Goal: Task Accomplishment & Management: Use online tool/utility

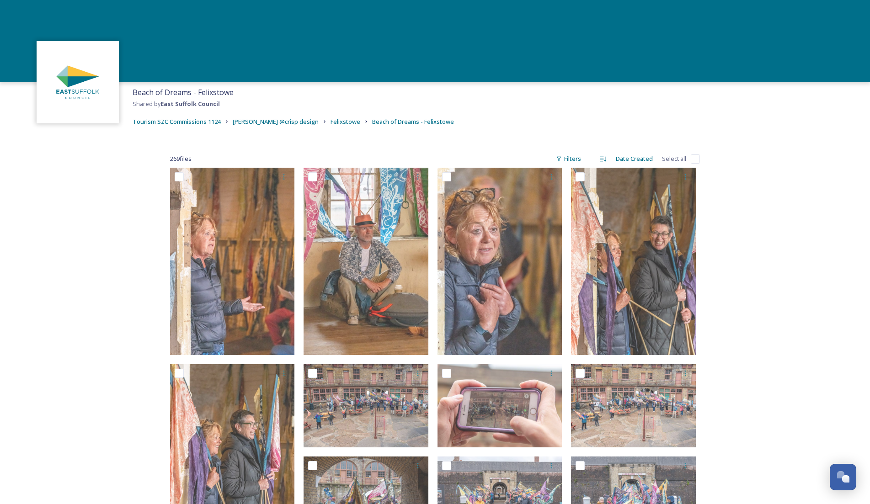
click at [692, 157] on input "checkbox" at bounding box center [695, 159] width 9 height 9
checkbox input "true"
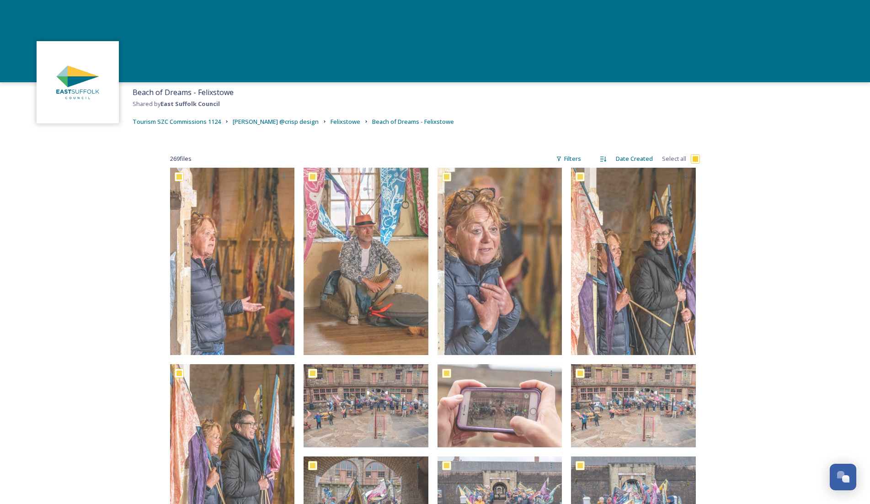
checkbox input "true"
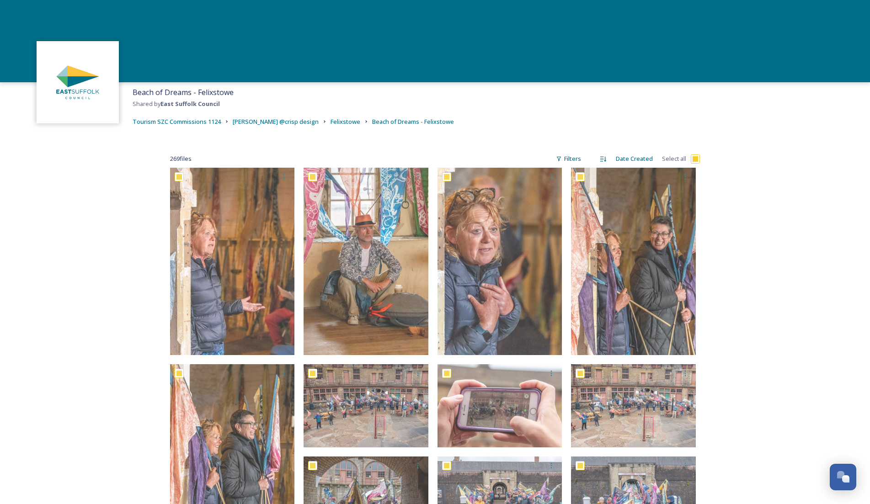
checkbox input "true"
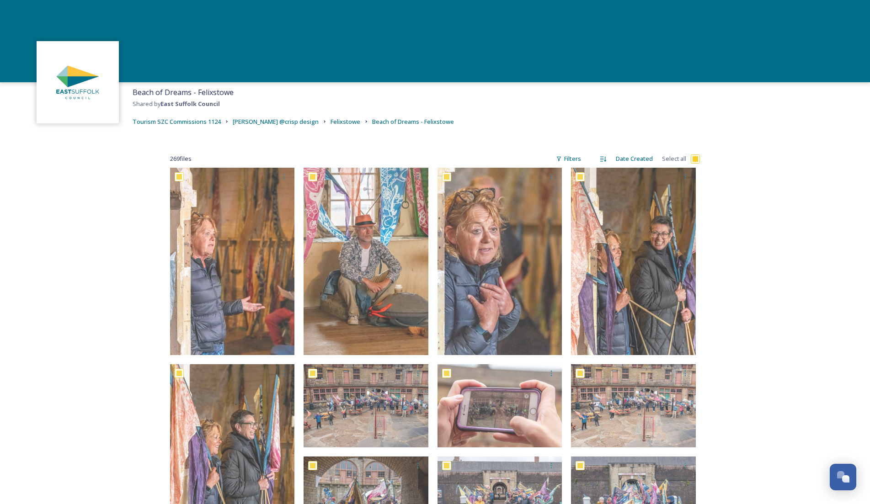
checkbox input "true"
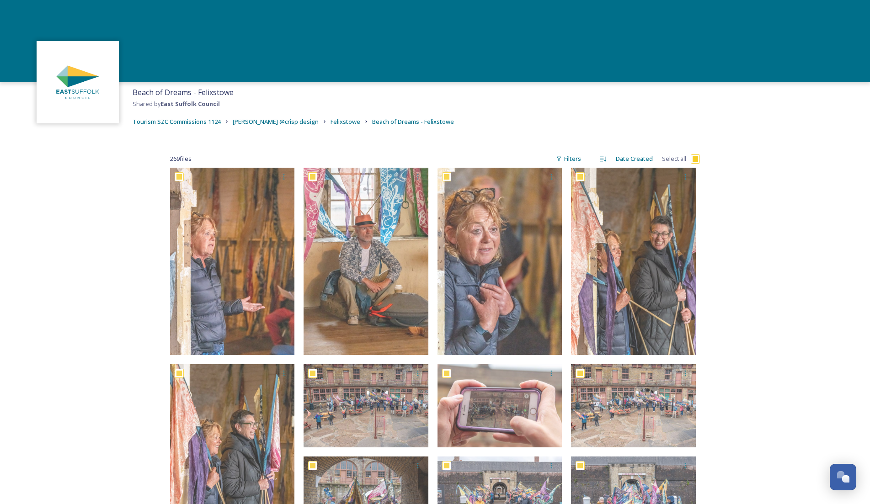
checkbox input "true"
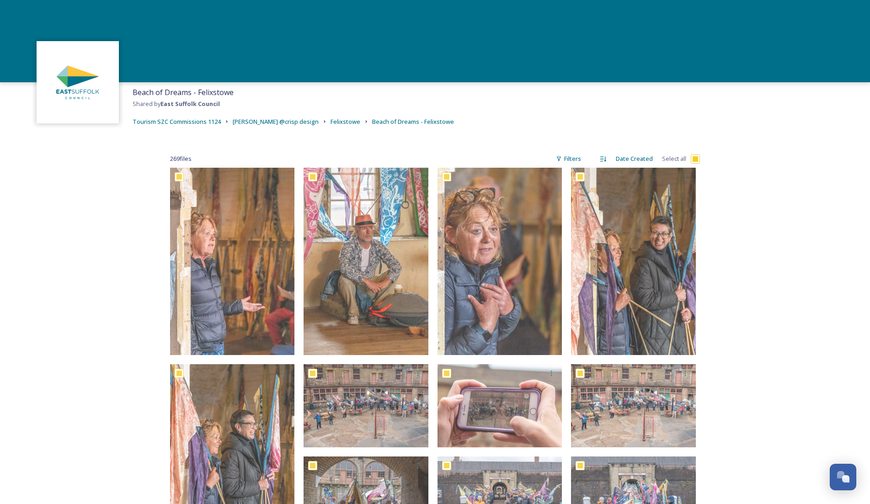
checkbox input "true"
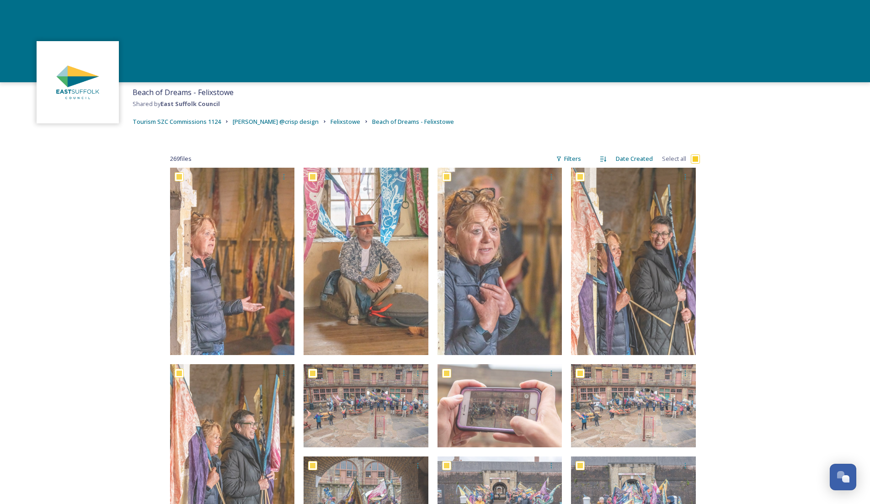
checkbox input "true"
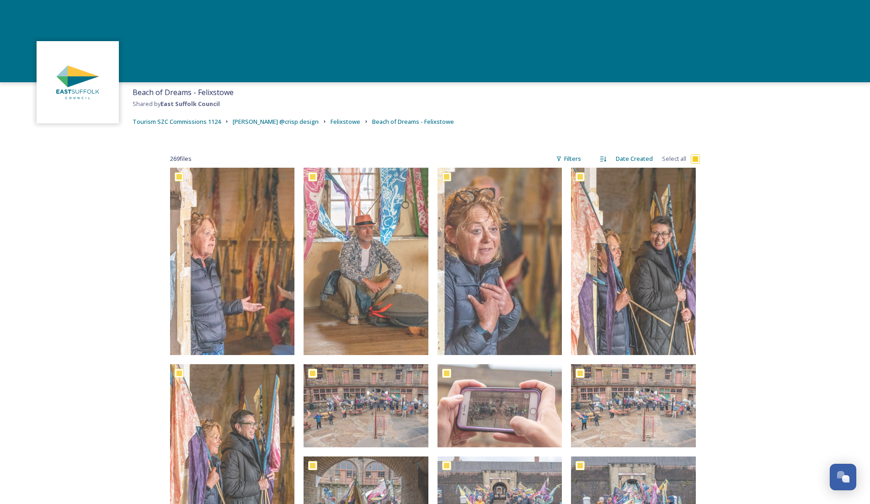
checkbox input "true"
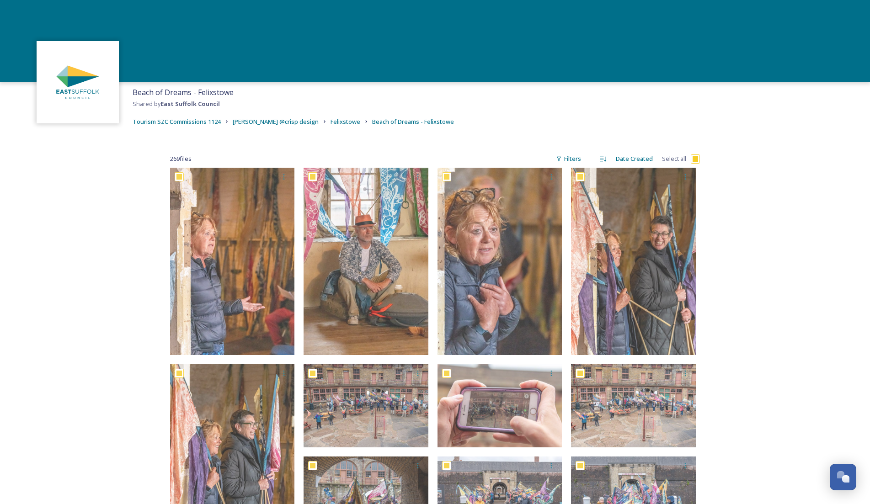
checkbox input "true"
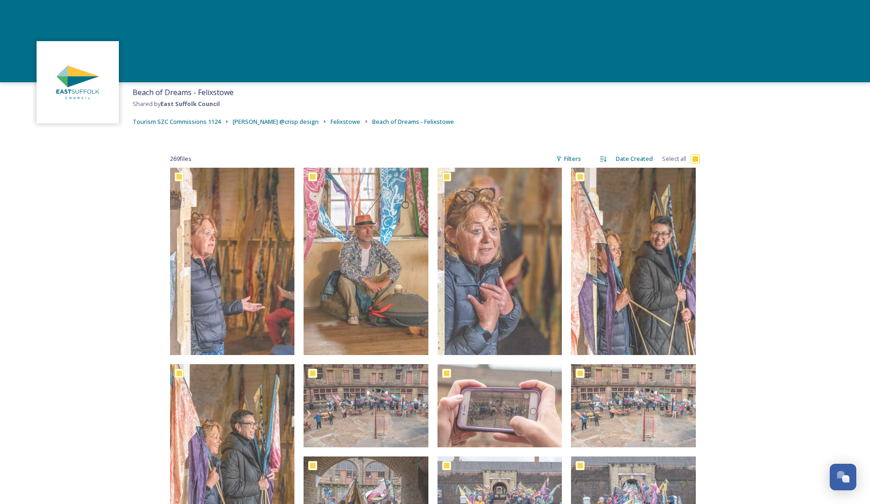
checkbox input "true"
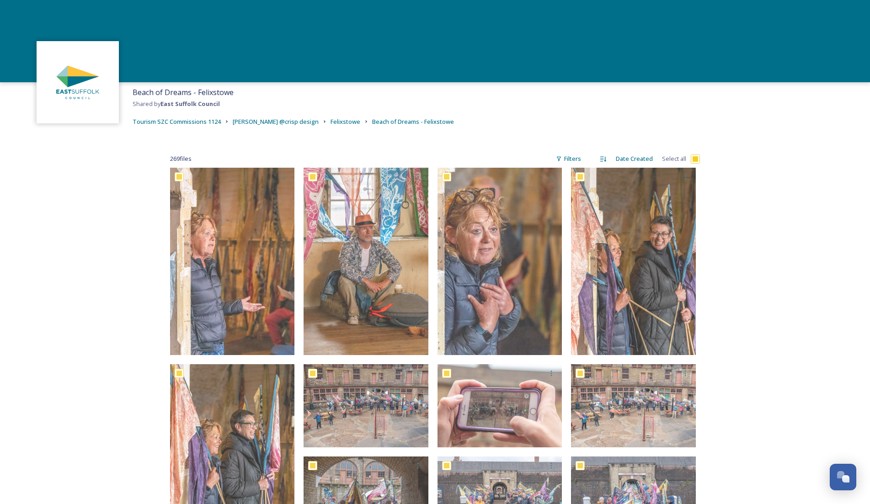
checkbox input "true"
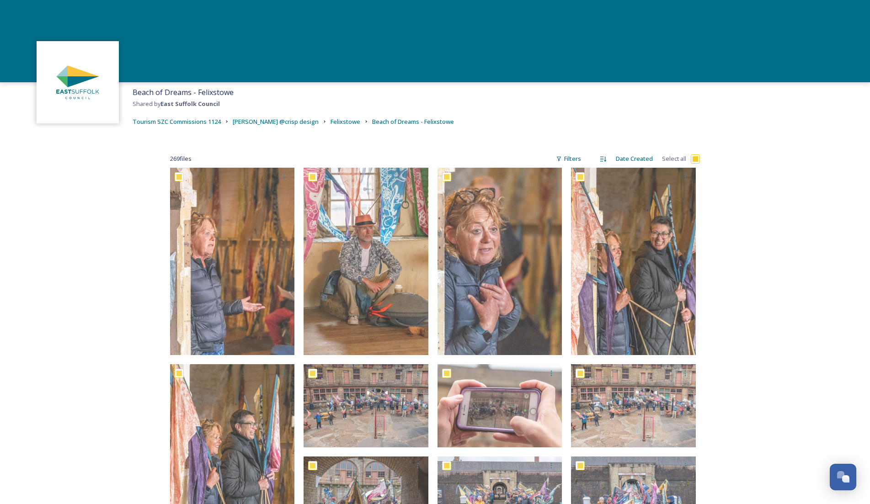
checkbox input "true"
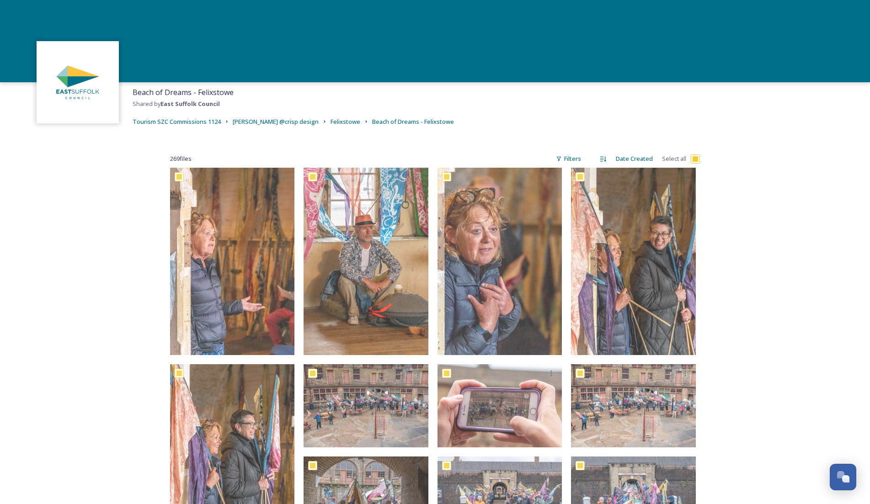
checkbox input "true"
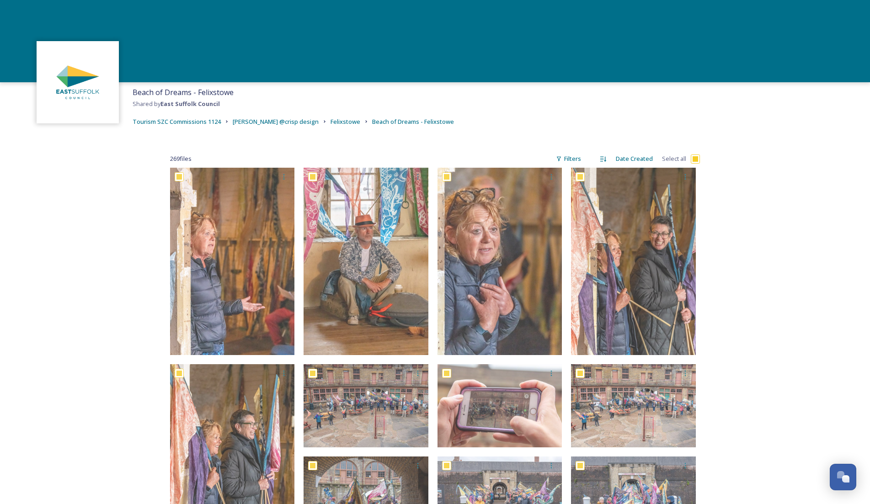
checkbox input "true"
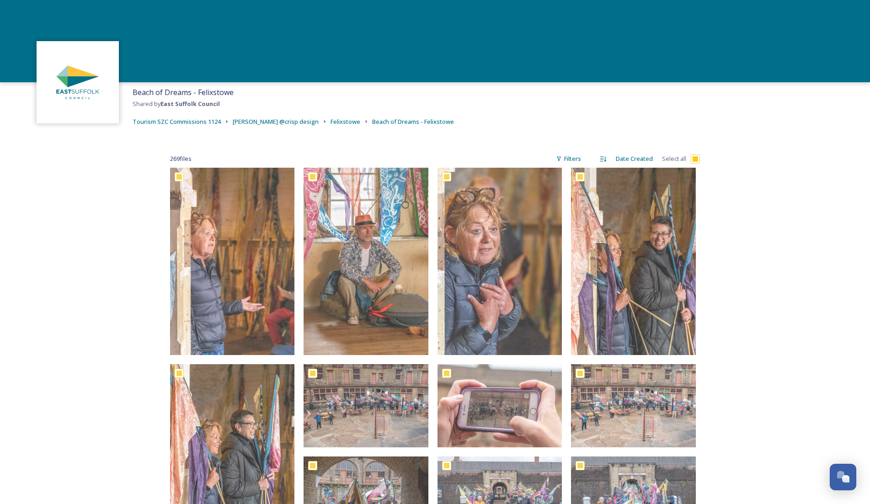
checkbox input "true"
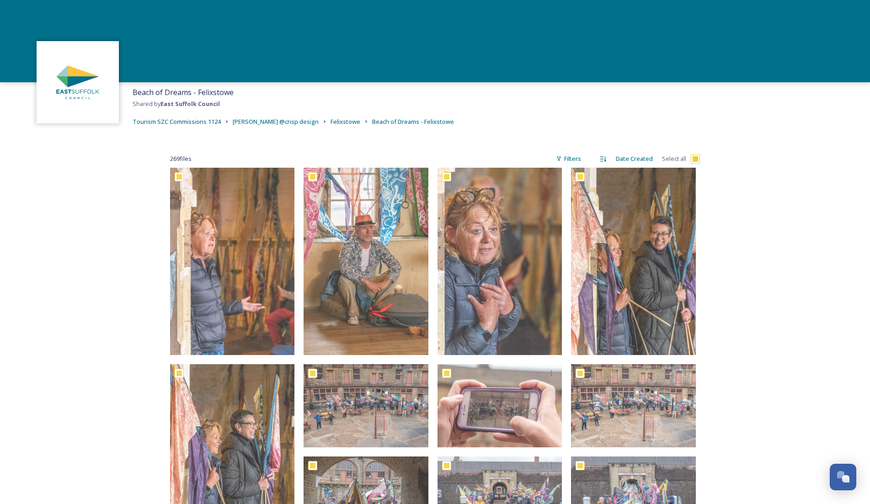
checkbox input "true"
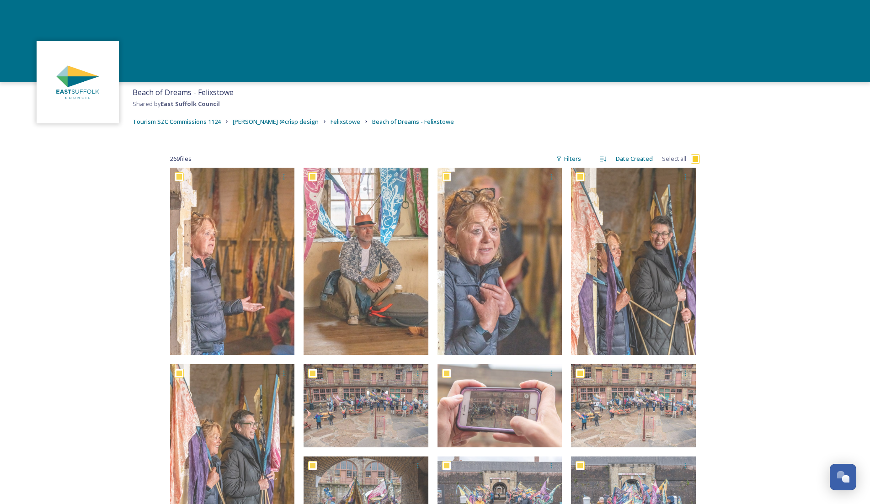
checkbox input "true"
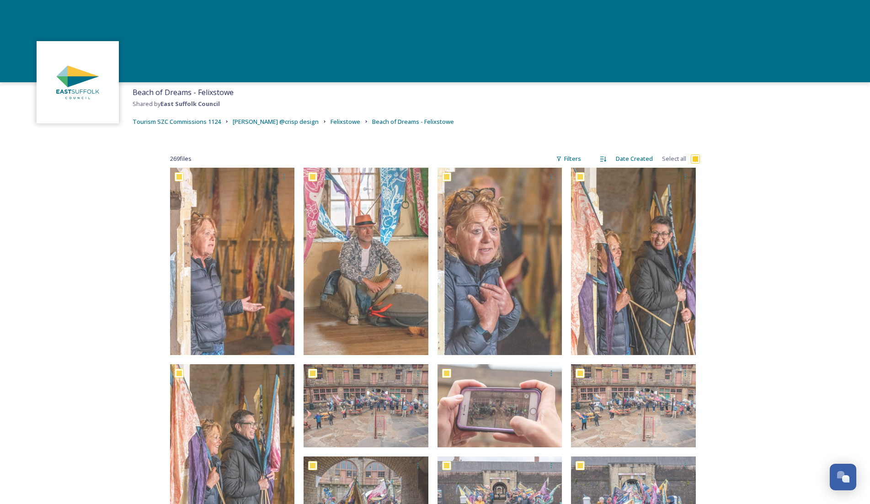
checkbox input "true"
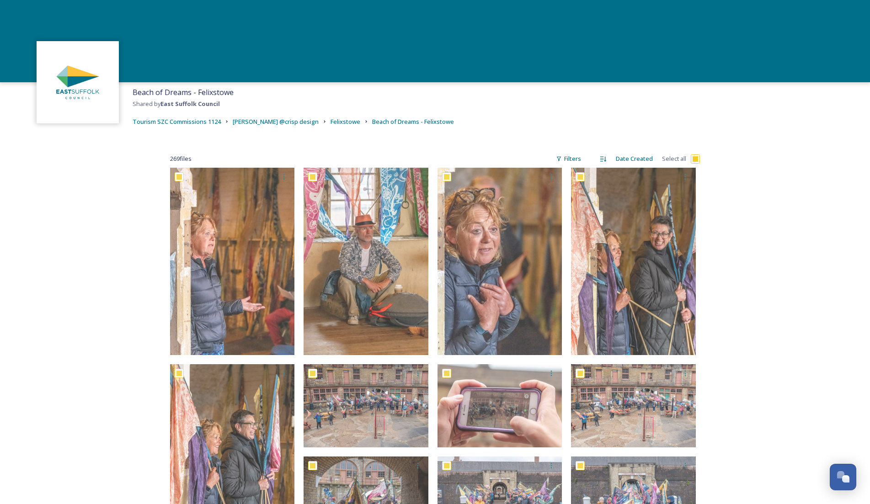
checkbox input "true"
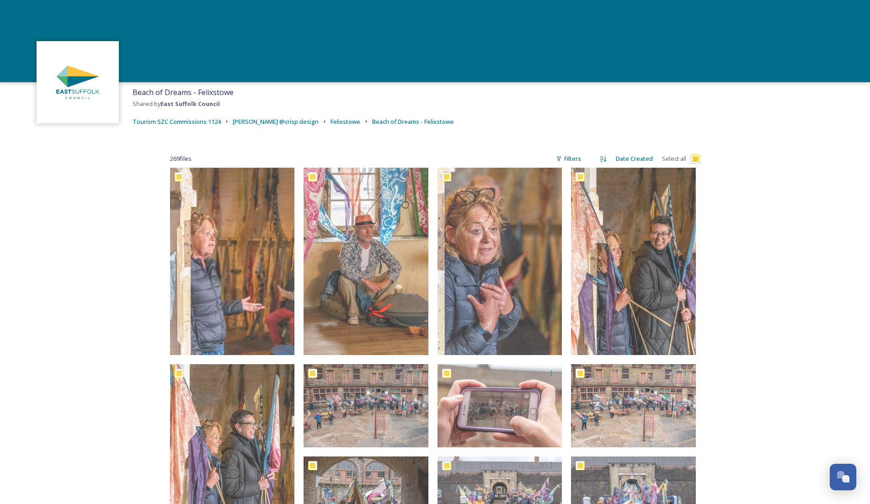
checkbox input "true"
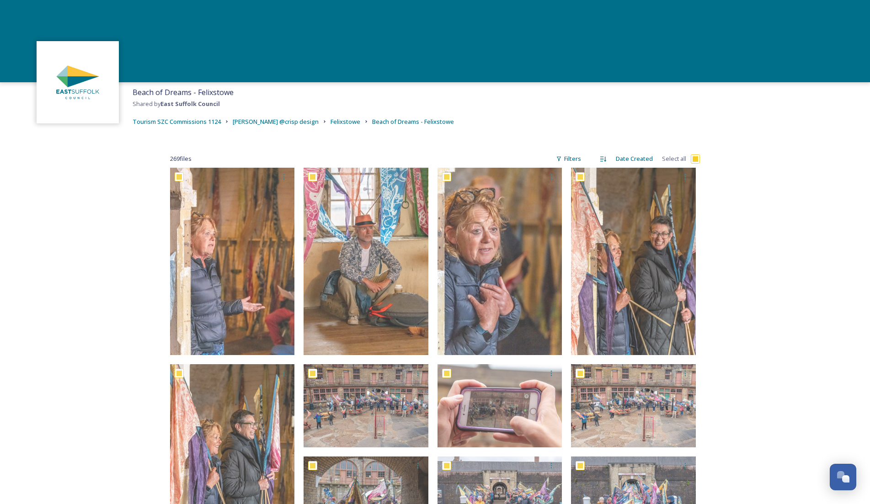
checkbox input "true"
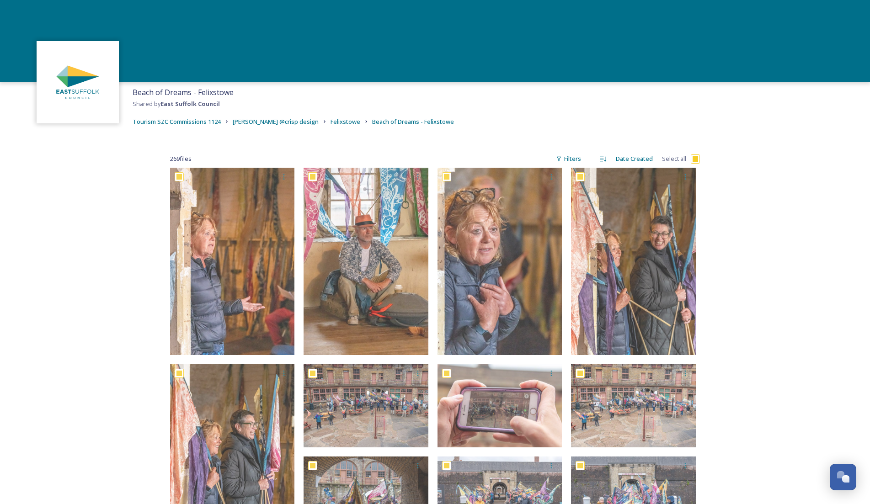
checkbox input "true"
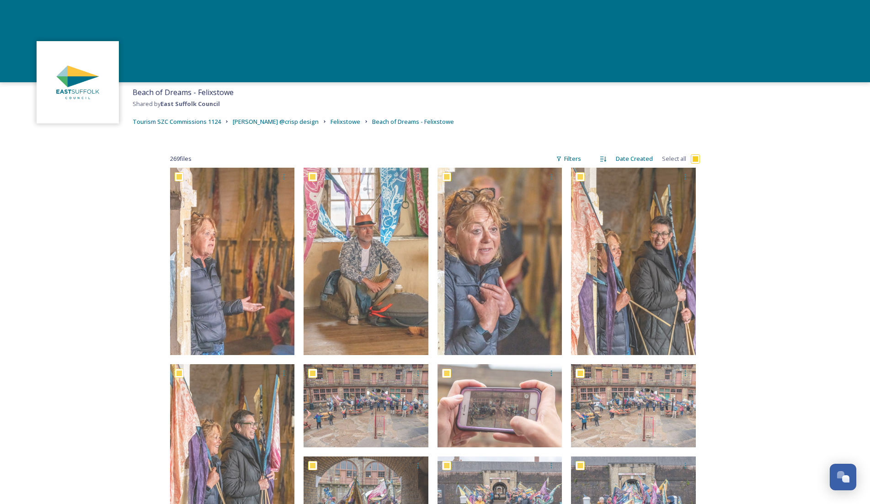
checkbox input "true"
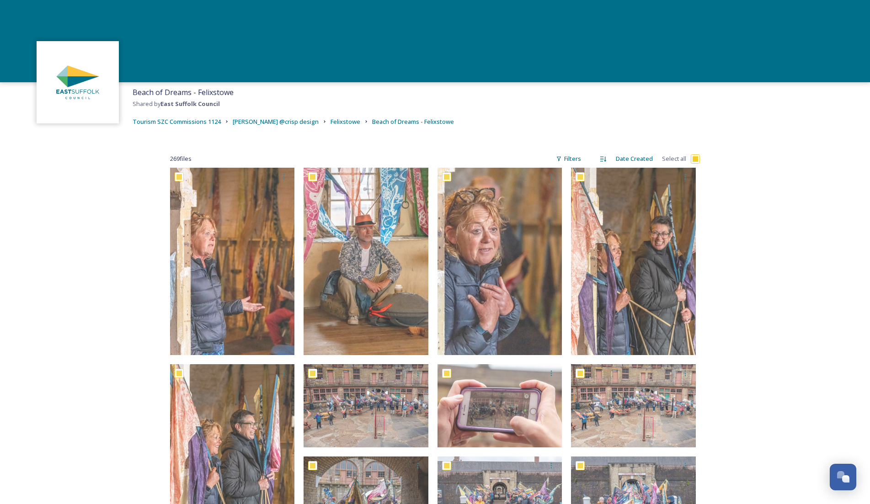
checkbox input "true"
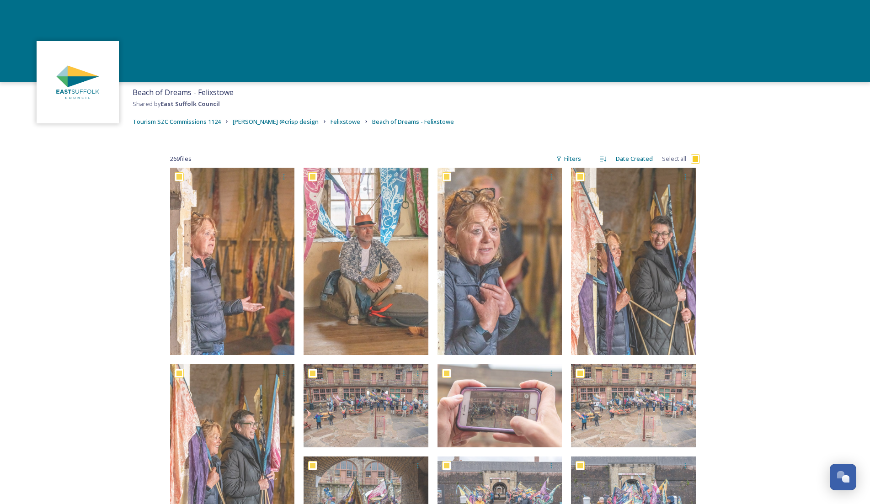
checkbox input "true"
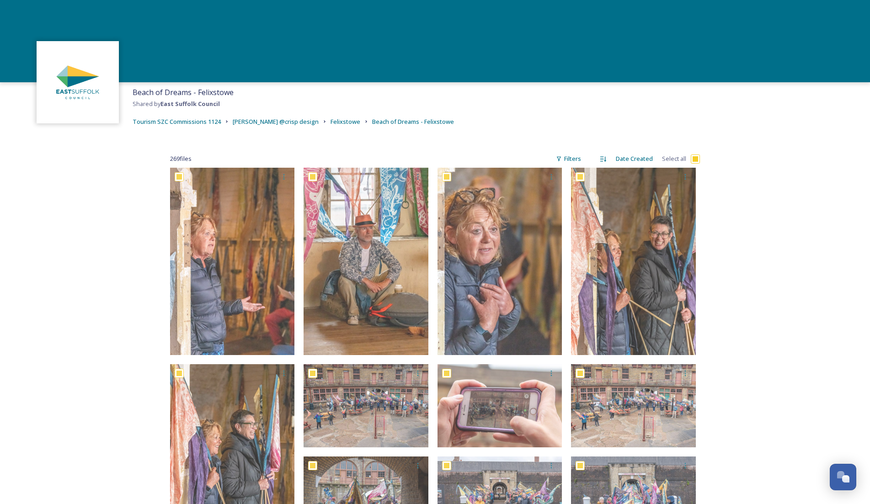
checkbox input "true"
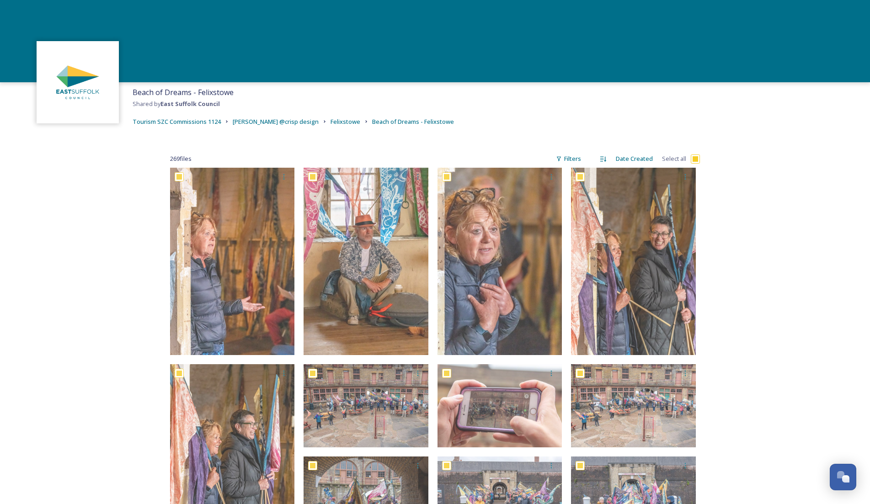
checkbox input "true"
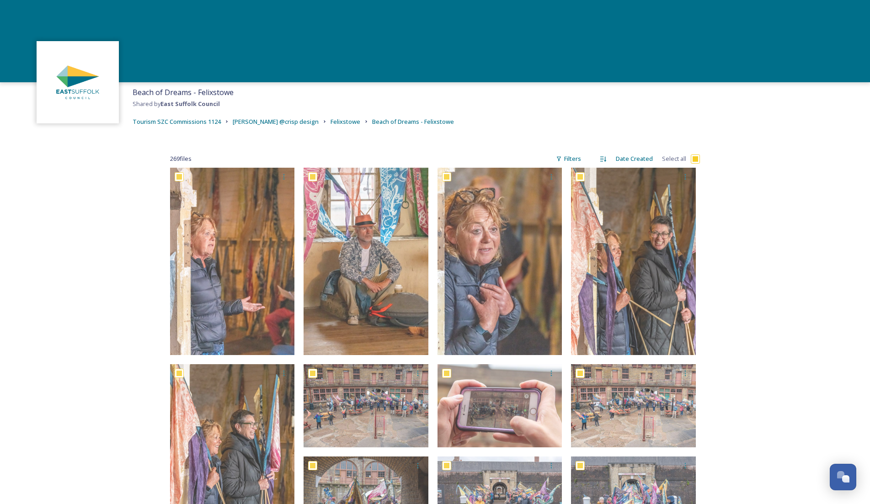
checkbox input "true"
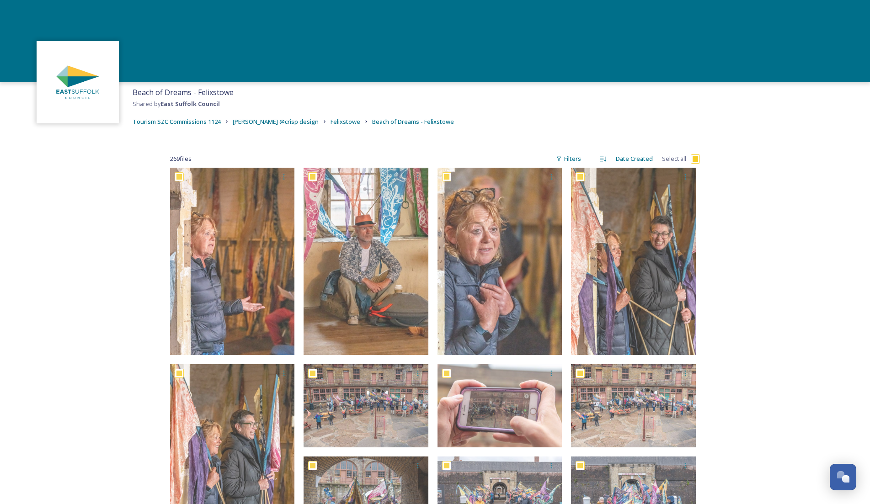
checkbox input "true"
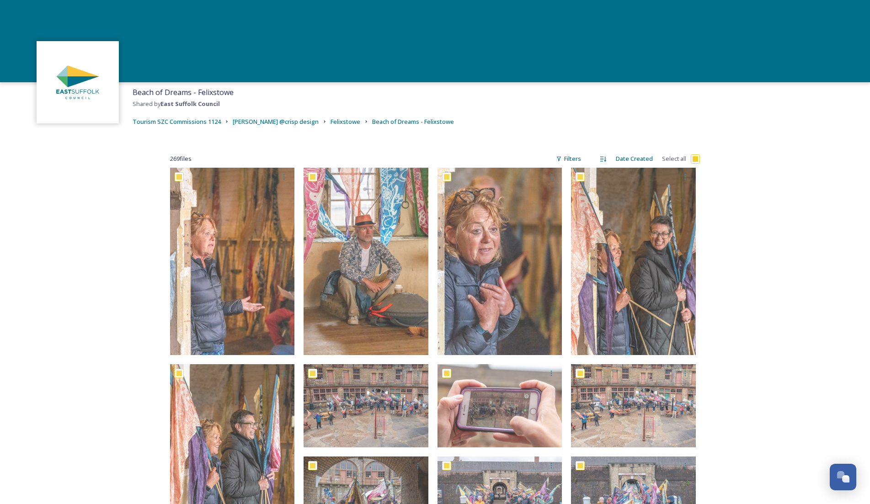
checkbox input "true"
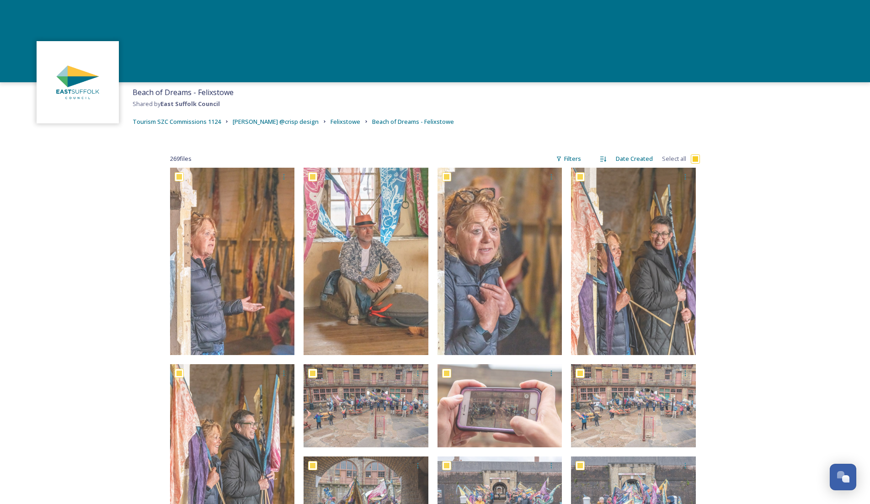
checkbox input "true"
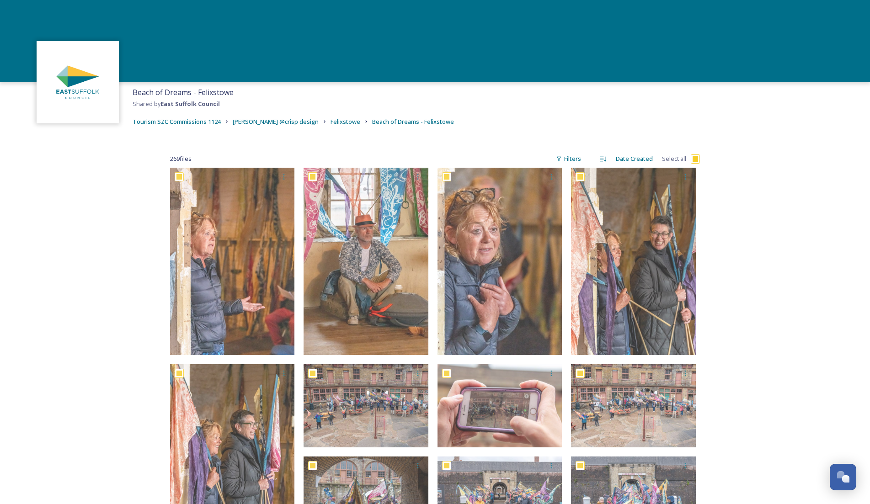
checkbox input "true"
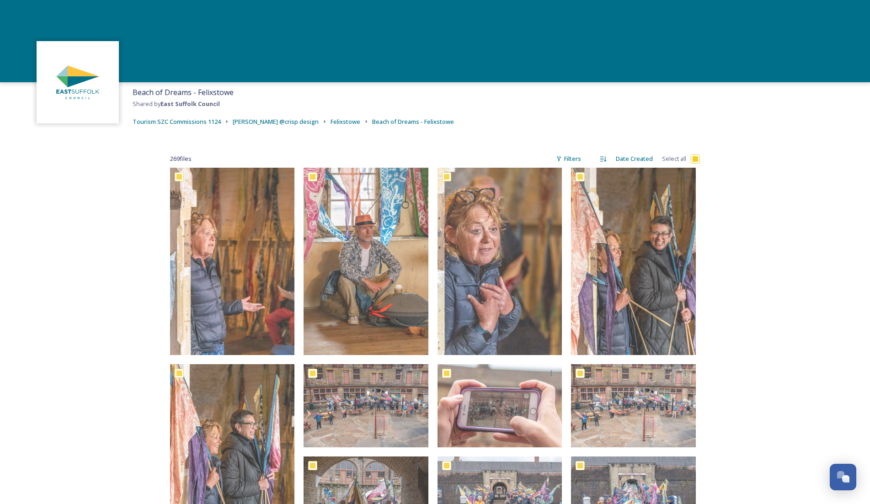
checkbox input "true"
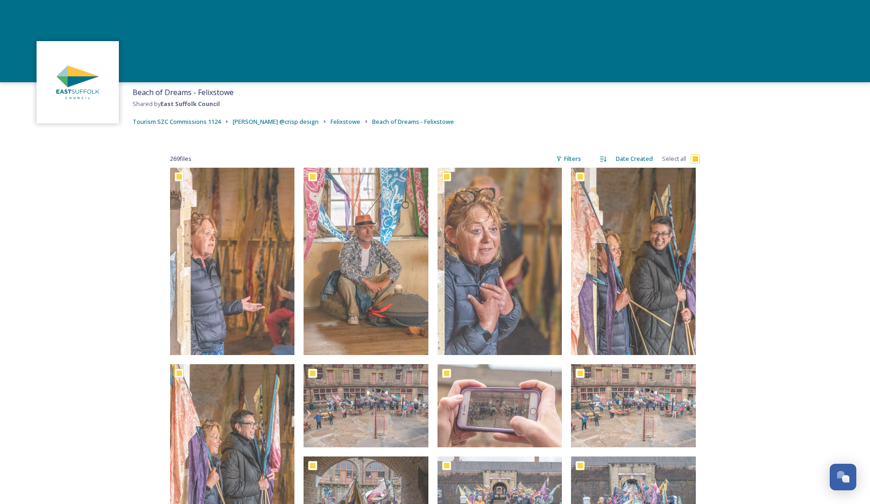
checkbox input "true"
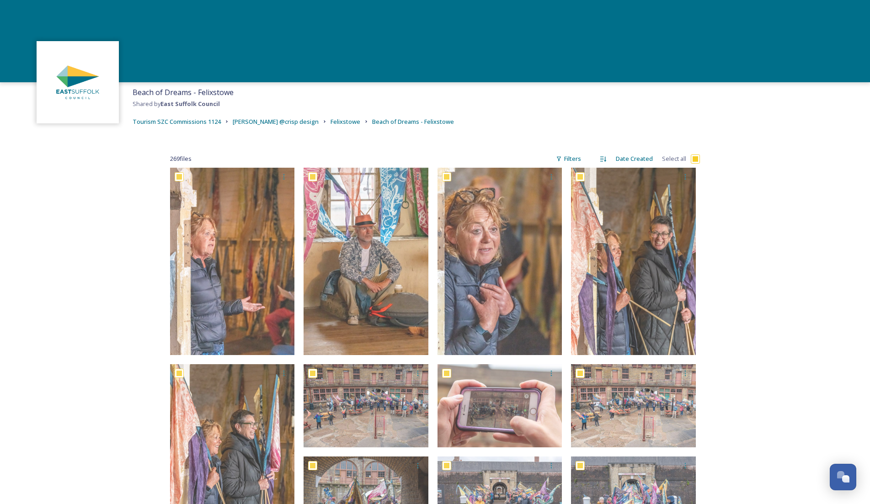
checkbox input "true"
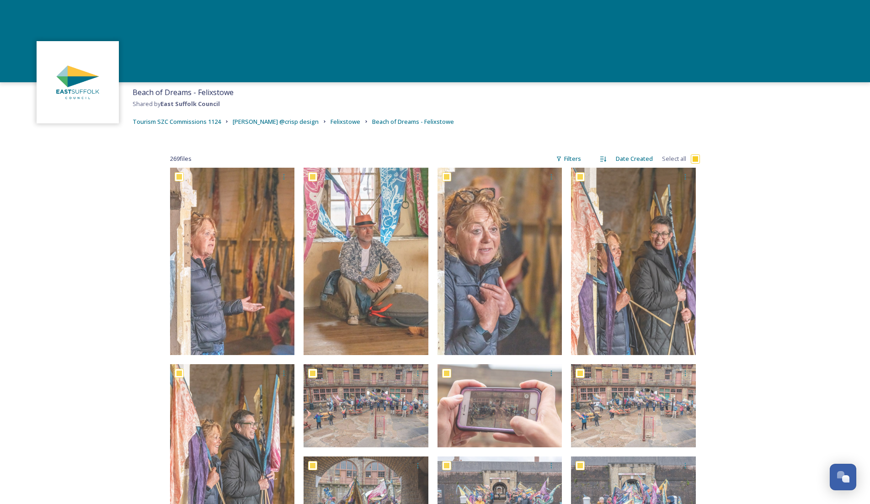
checkbox input "true"
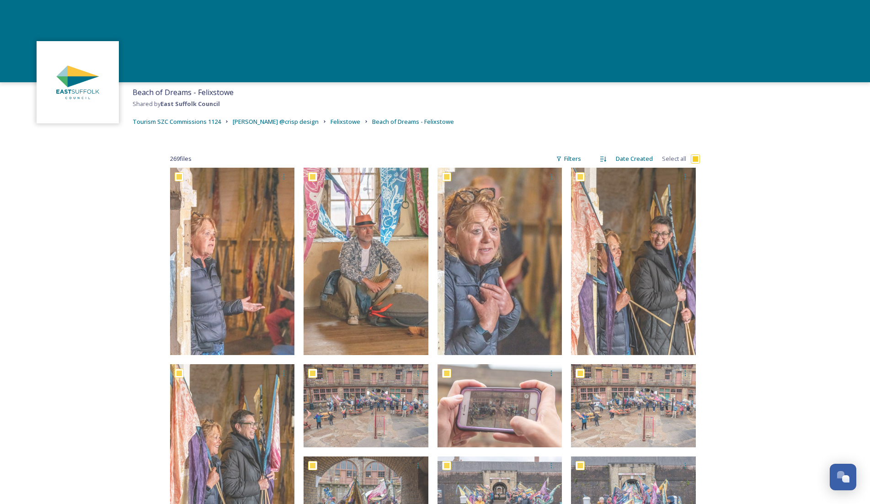
checkbox input "true"
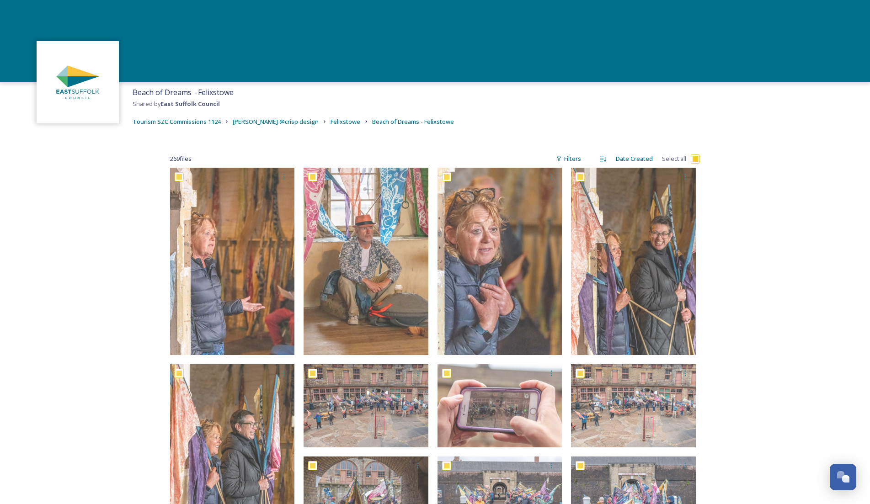
checkbox input "true"
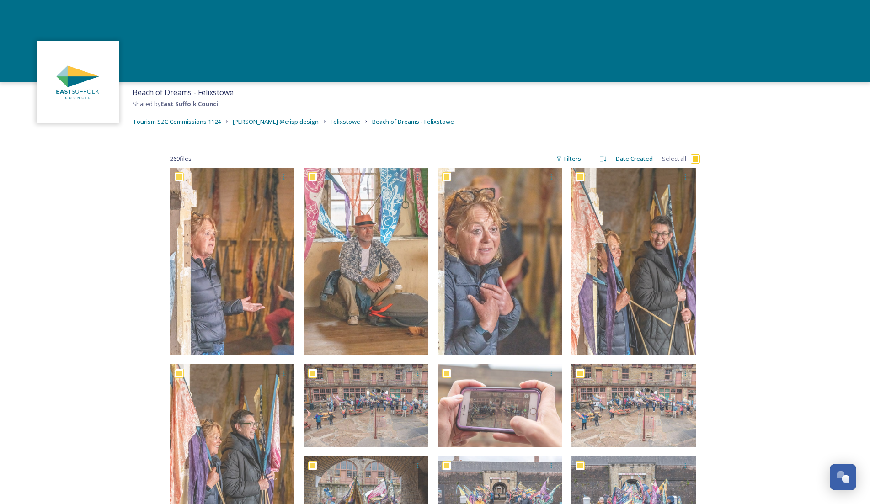
checkbox input "true"
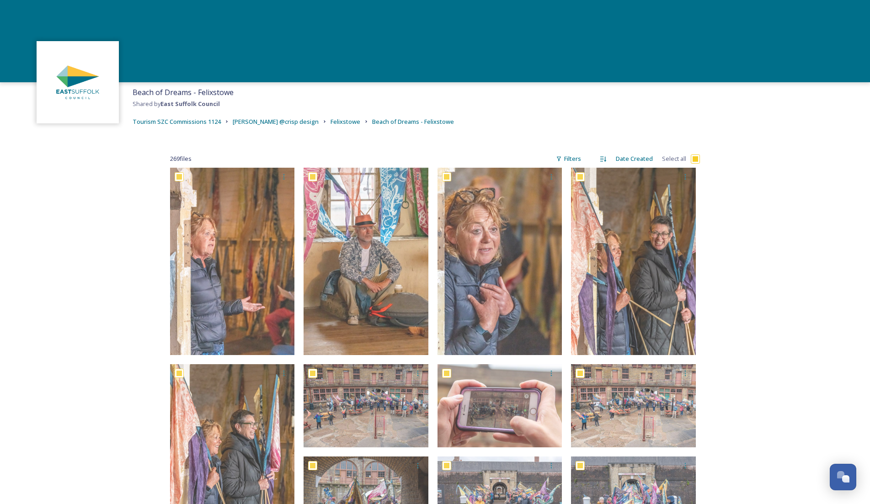
checkbox input "true"
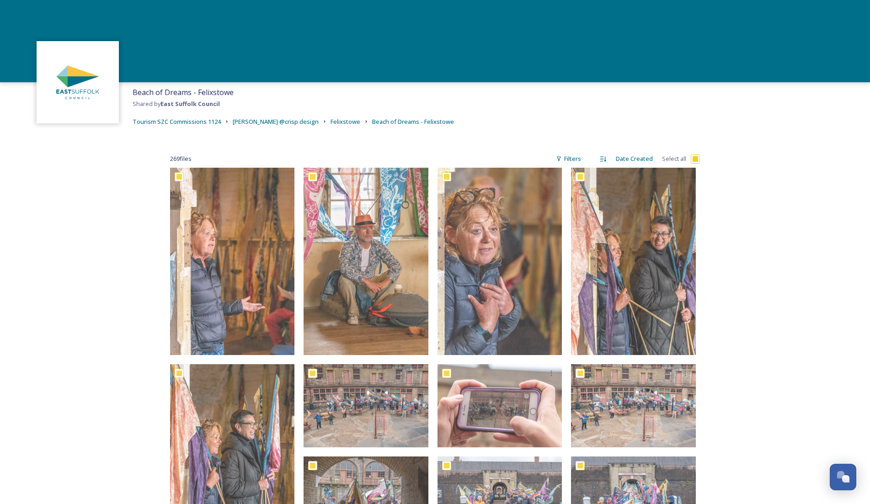
checkbox input "true"
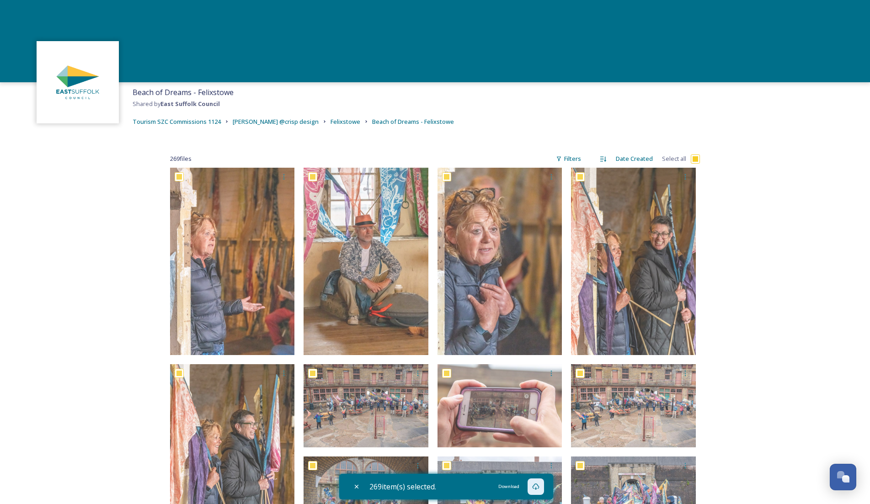
click at [540, 489] on icon at bounding box center [535, 486] width 7 height 7
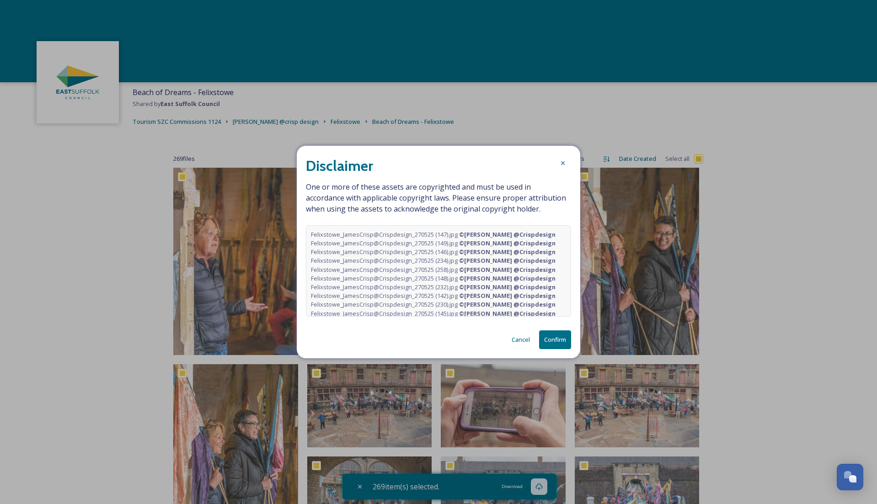
click at [552, 341] on button "Confirm" at bounding box center [555, 340] width 32 height 19
